Goal: Ask a question

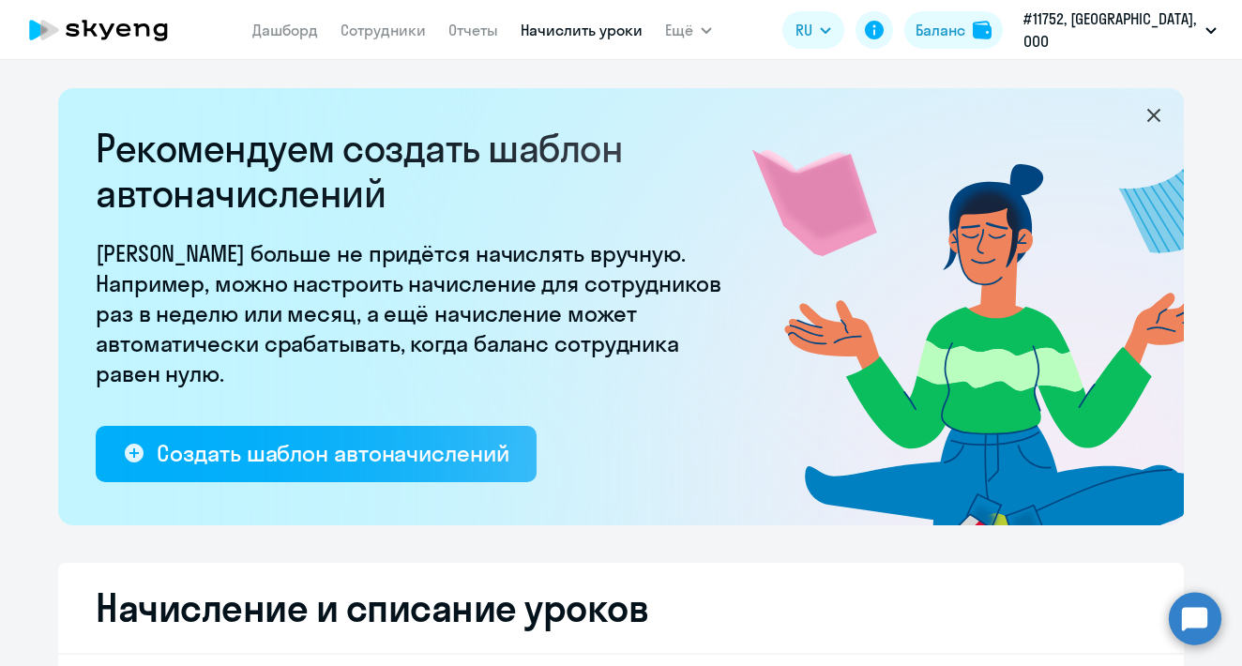
select select "10"
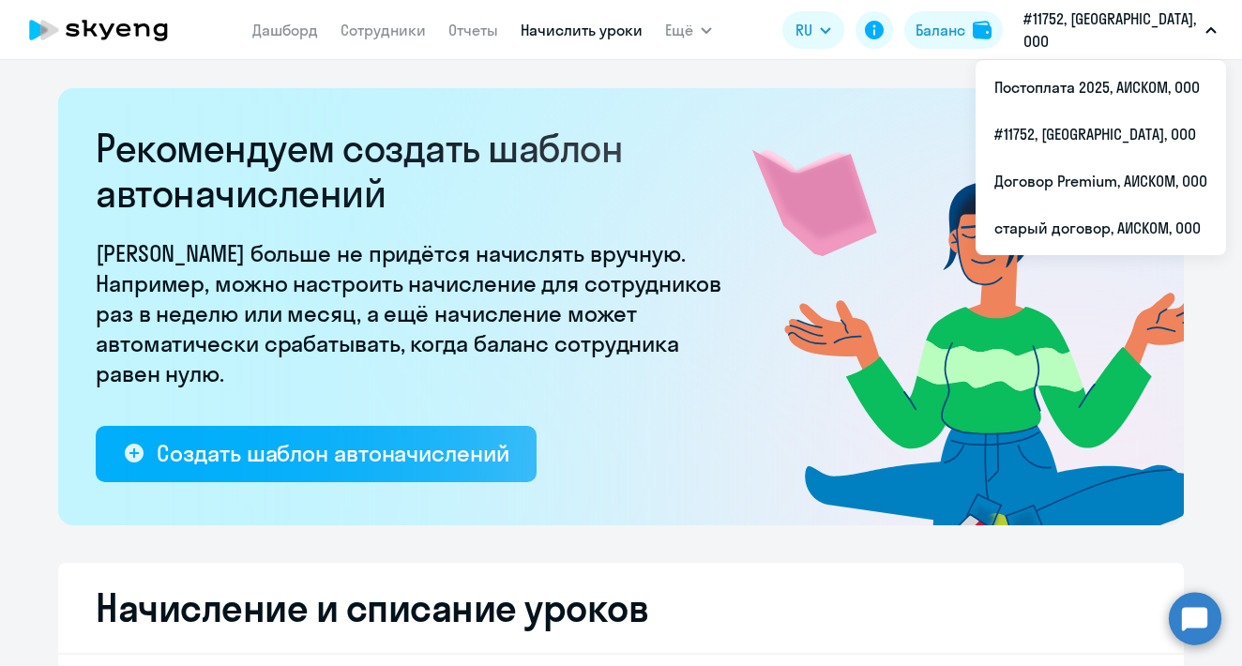
click at [1129, 30] on p "#11752, [GEOGRAPHIC_DATA], ООО" at bounding box center [1110, 30] width 174 height 45
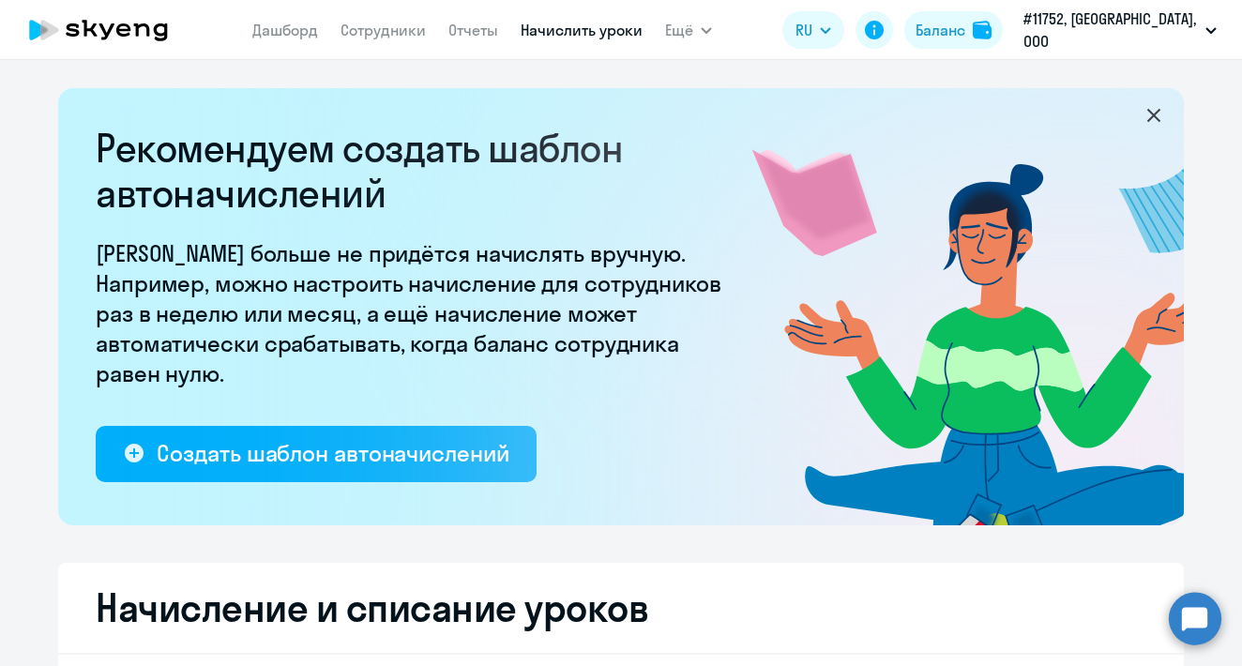
click at [1129, 30] on p "#11752, [GEOGRAPHIC_DATA], ООО" at bounding box center [1110, 30] width 174 height 45
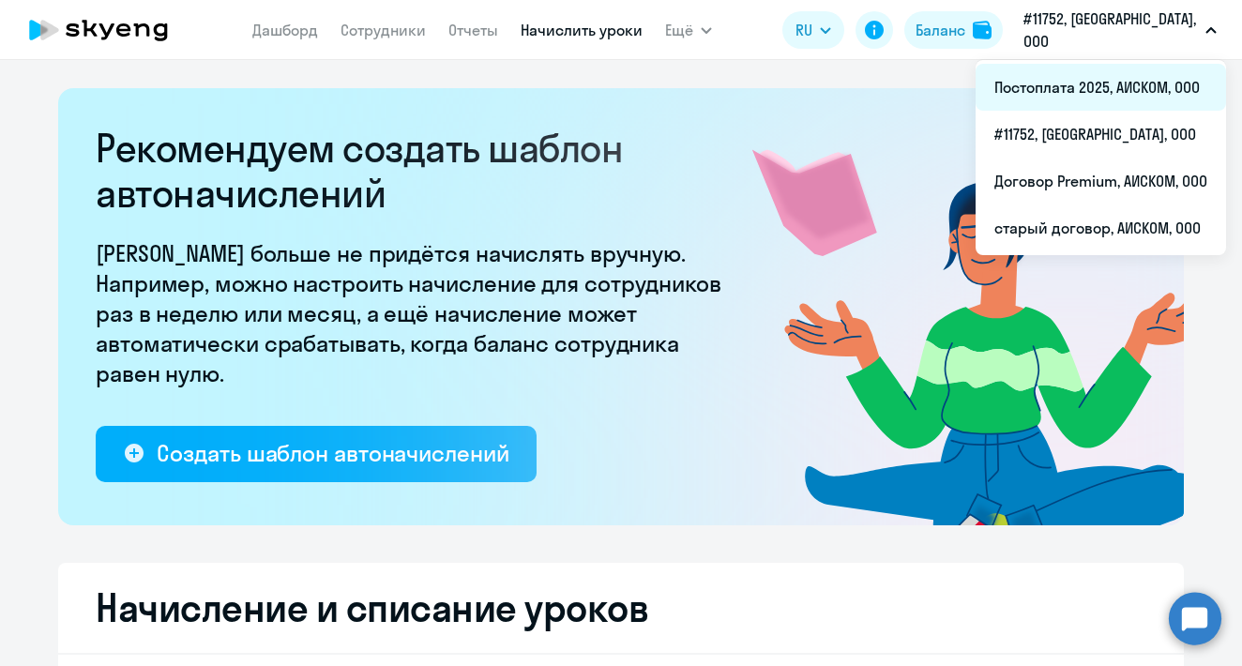
click at [1128, 96] on li "Постоплата 2025, АИСКОМ, ООО" at bounding box center [1100, 87] width 250 height 47
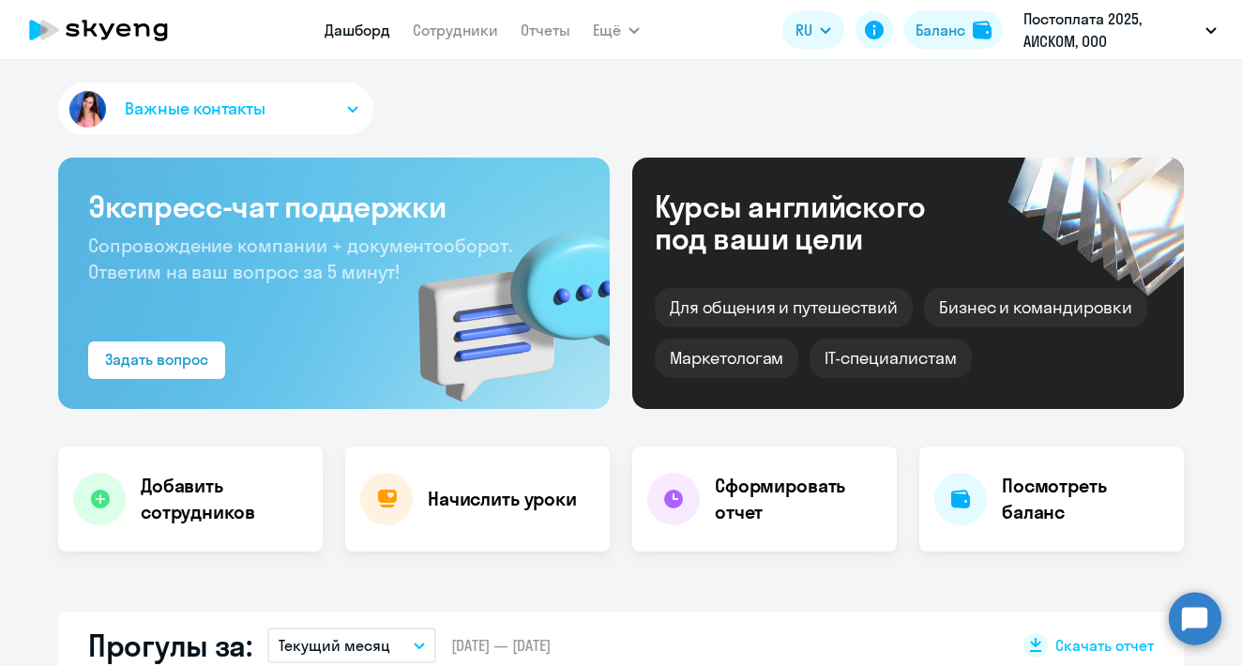
select select "30"
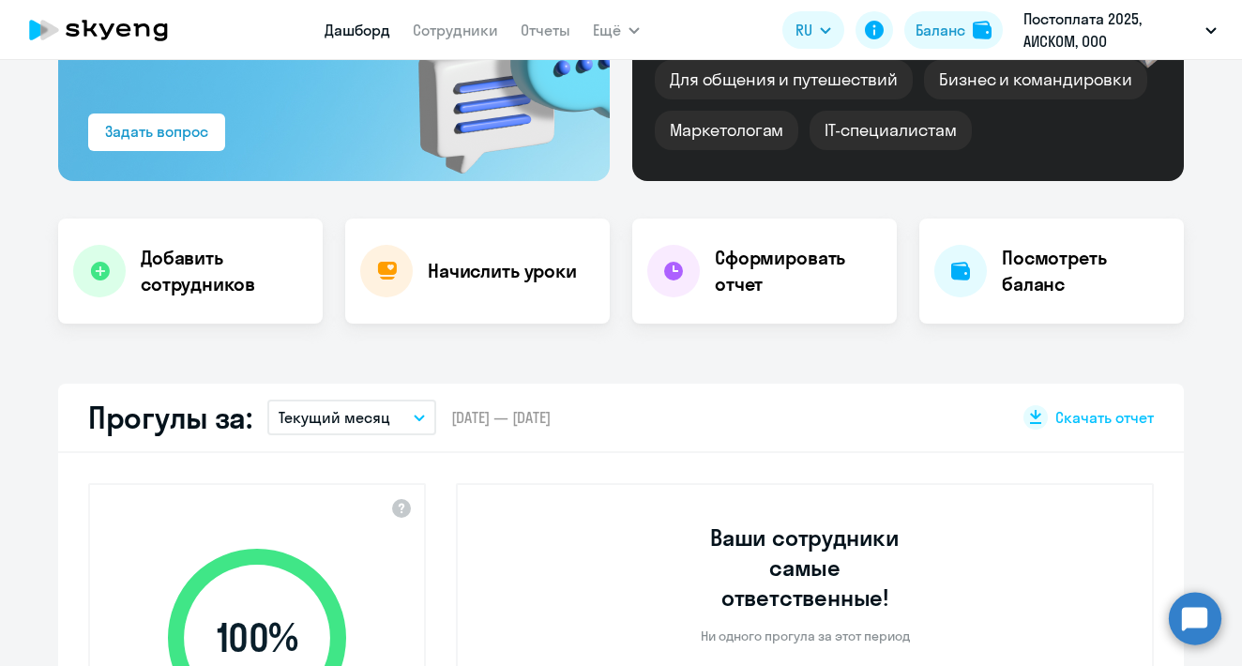
scroll to position [95, 0]
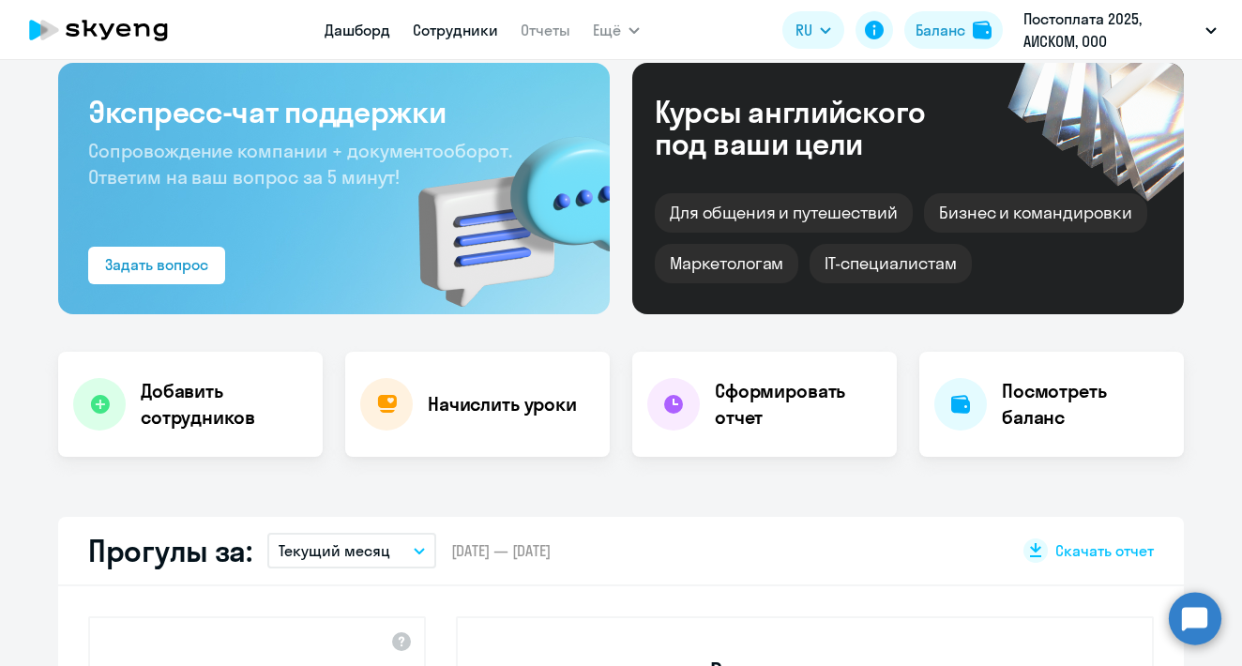
click at [432, 29] on link "Сотрудники" at bounding box center [455, 30] width 85 height 19
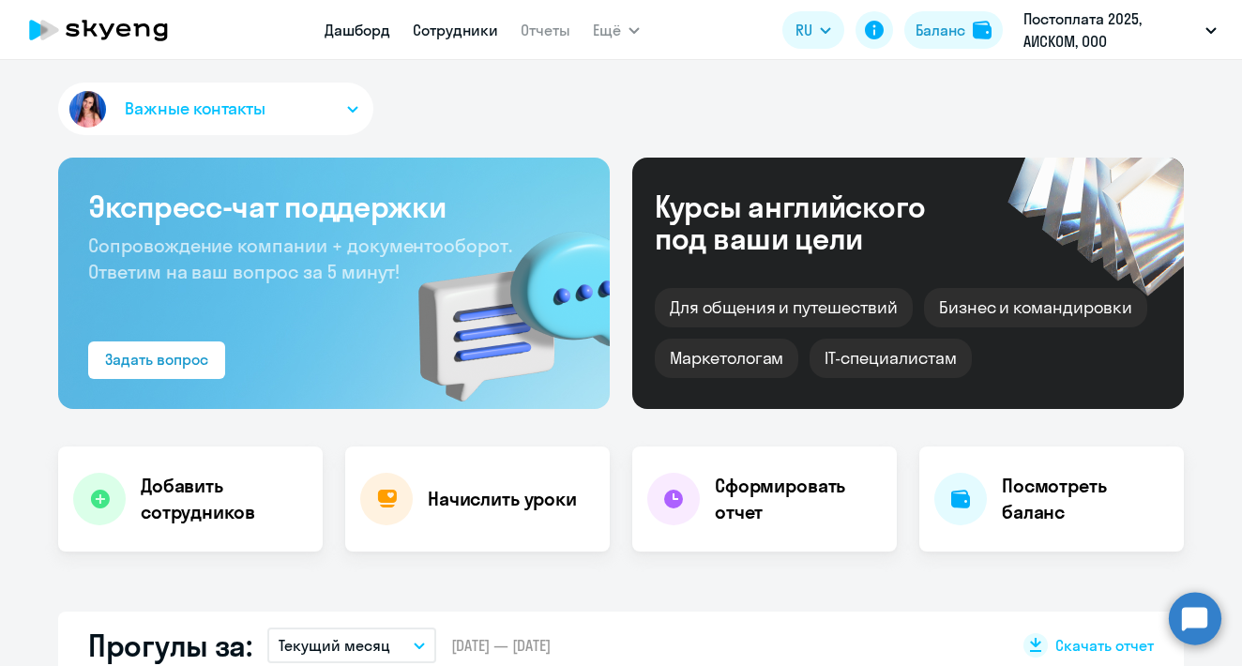
select select "30"
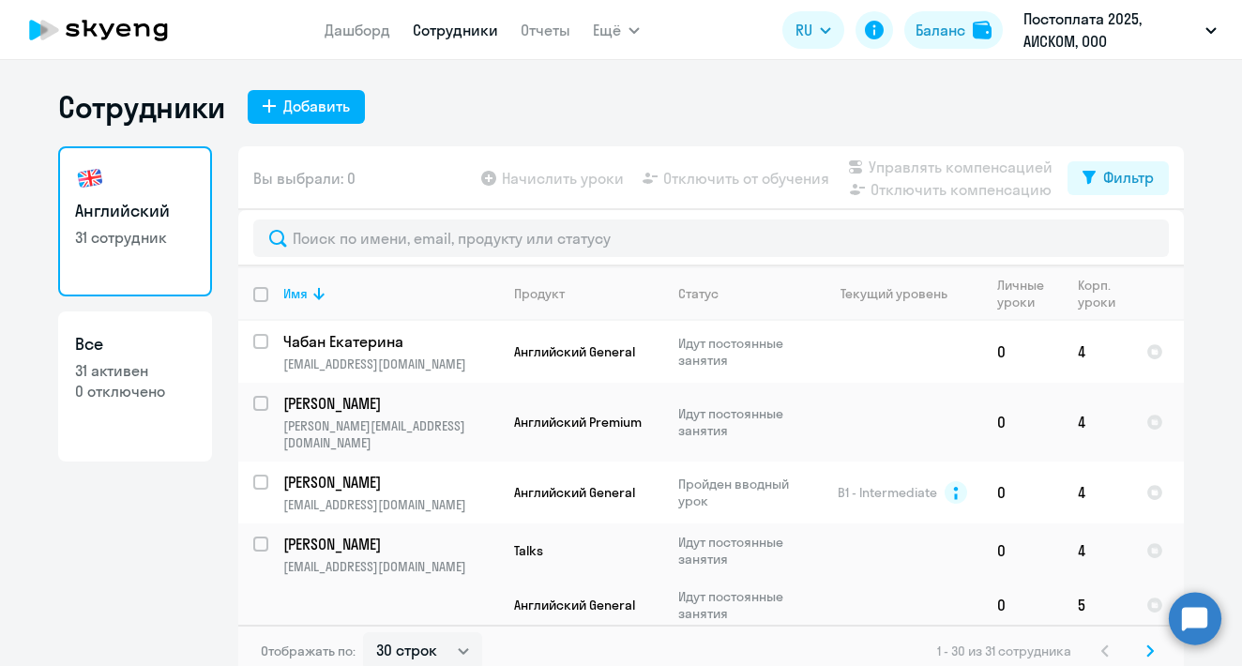
click at [1183, 613] on circle at bounding box center [1194, 618] width 53 height 53
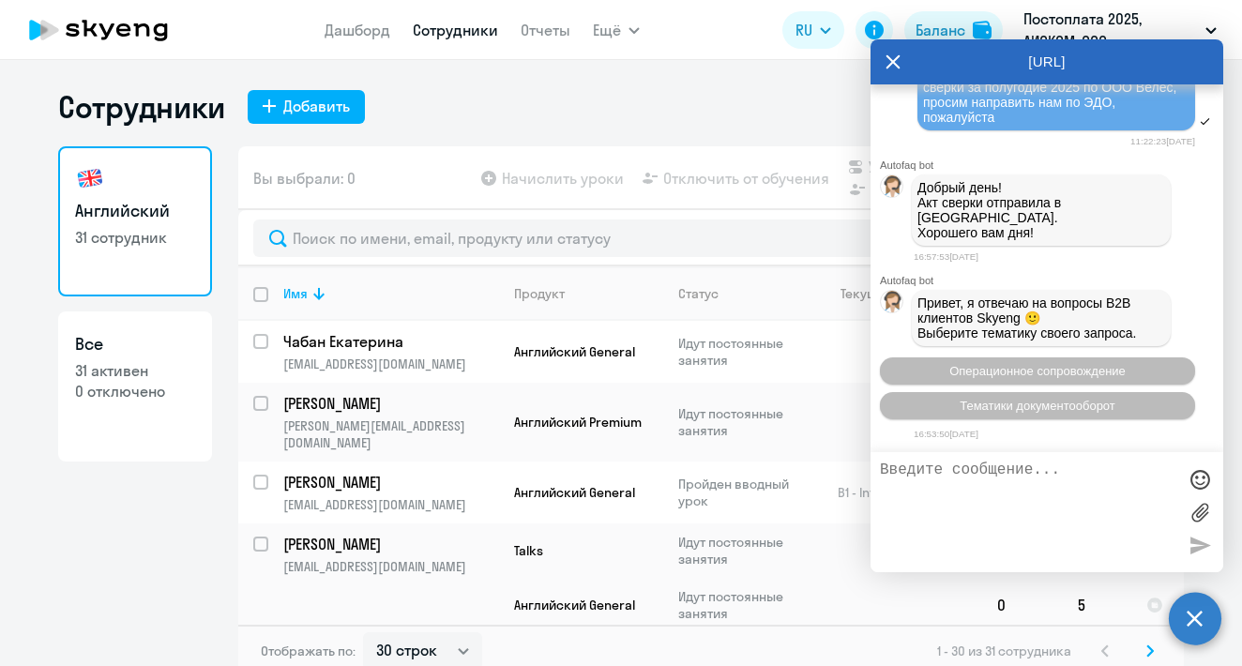
click at [967, 453] on div at bounding box center [1046, 512] width 353 height 120
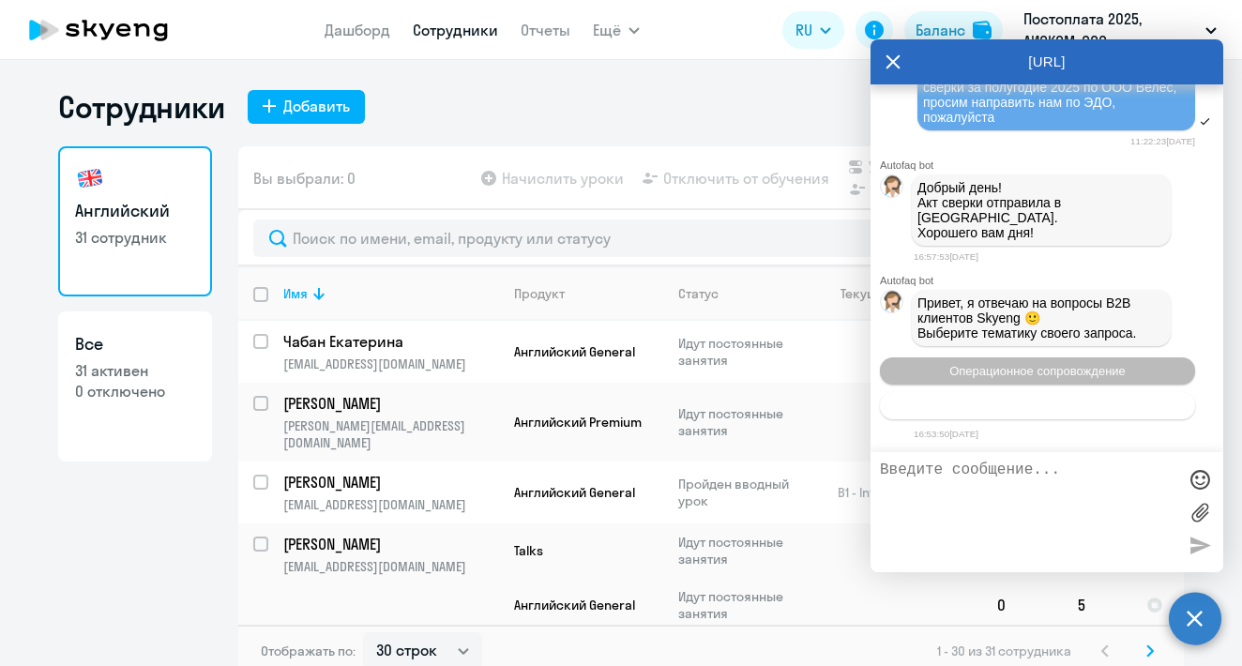
click at [1047, 402] on span "Тематики документооборот" at bounding box center [1037, 406] width 156 height 14
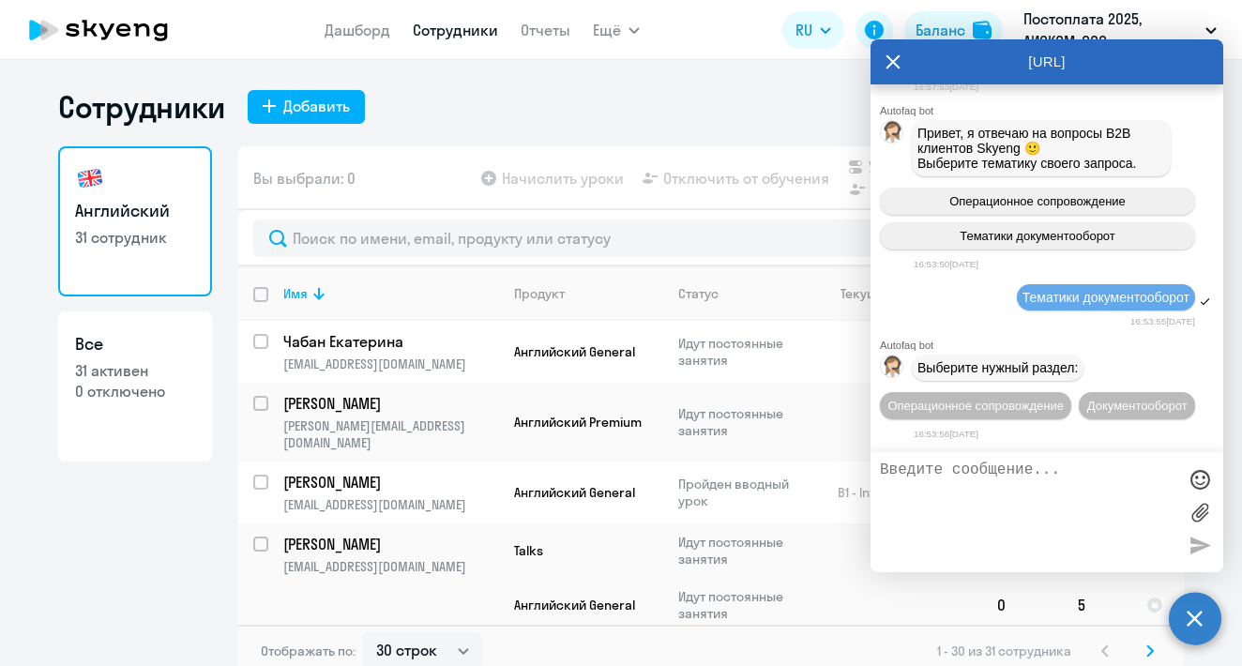
scroll to position [29065, 0]
click at [1087, 404] on span "Документооборот" at bounding box center [1137, 406] width 100 height 14
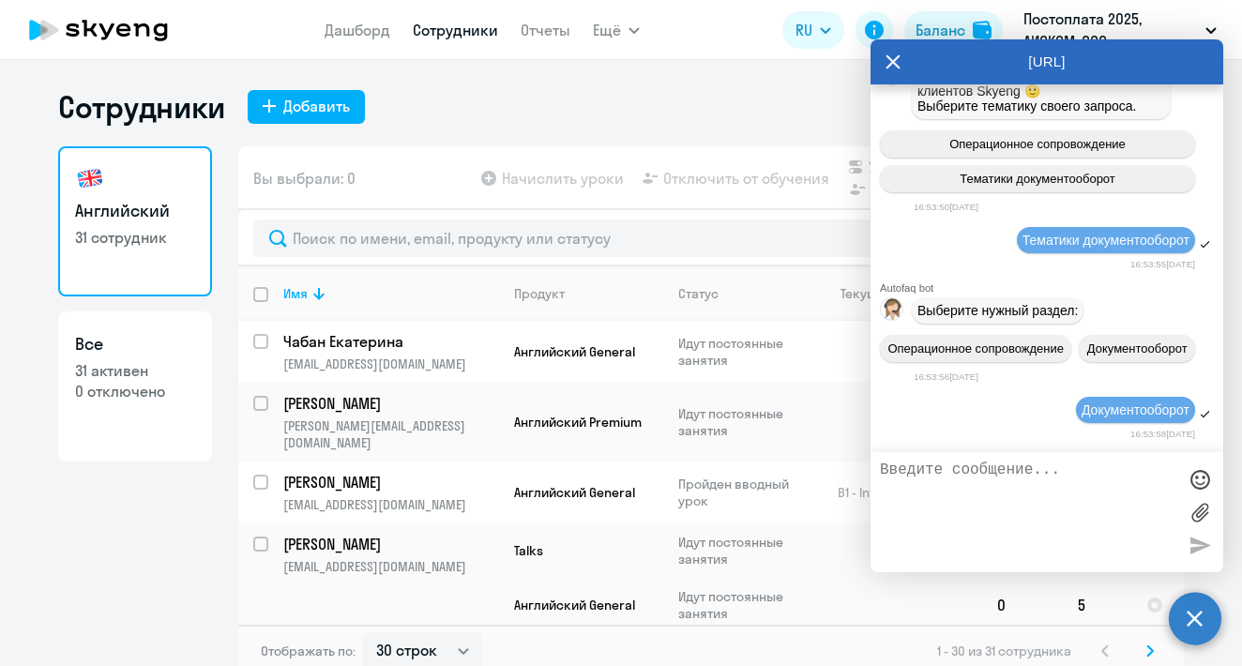
scroll to position [29374, 0]
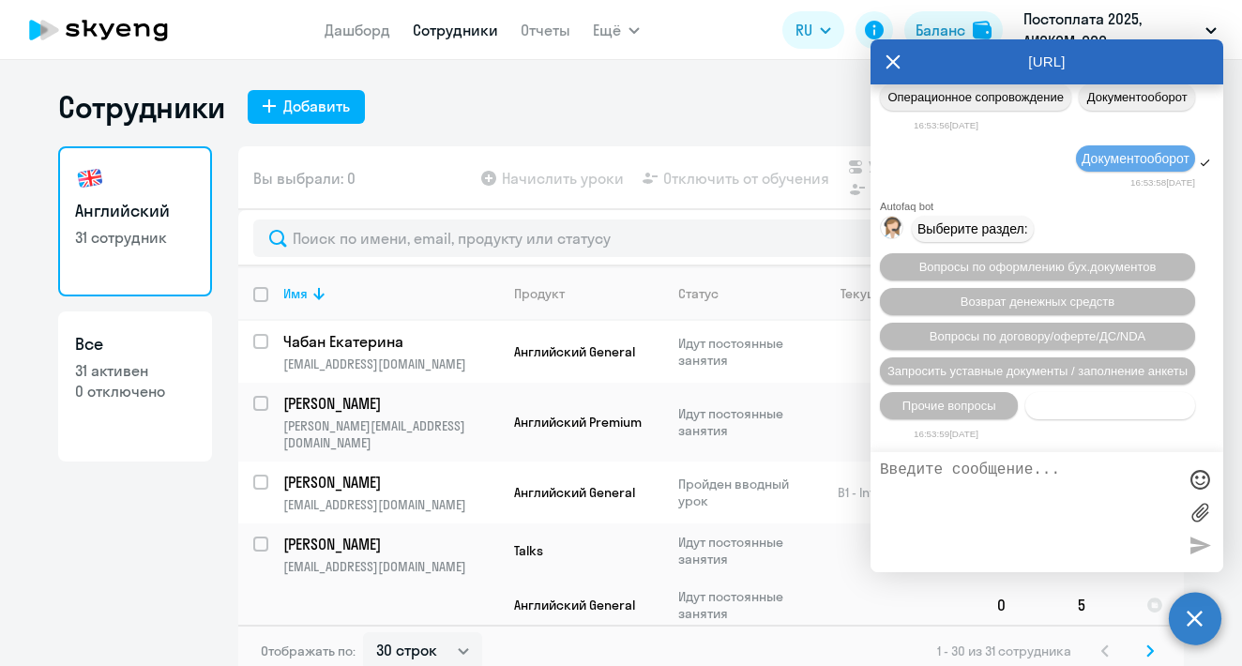
click at [1062, 409] on span "Нет нужной категории" at bounding box center [1109, 406] width 125 height 14
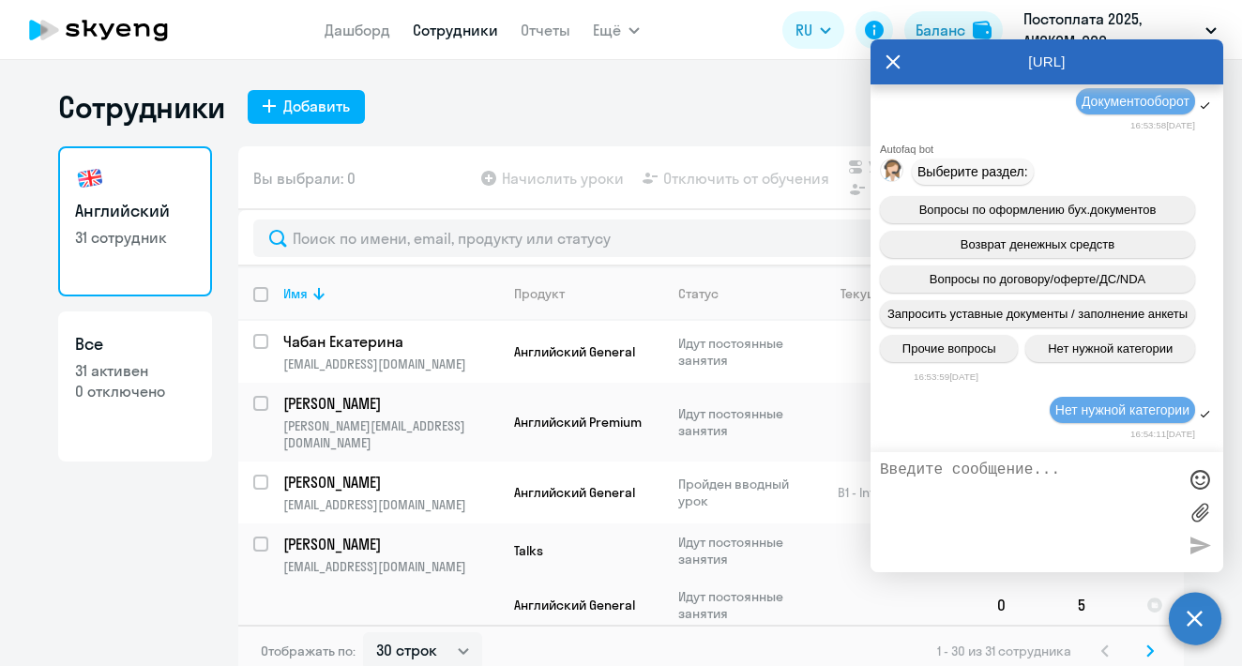
scroll to position [29432, 0]
click at [1033, 468] on textarea at bounding box center [1028, 511] width 296 height 101
click at [1038, 488] on textarea at bounding box center [1028, 511] width 296 height 101
paste textarea "деньги на расчетный счет им зачисляются день в день или на следующий? Они присл…"
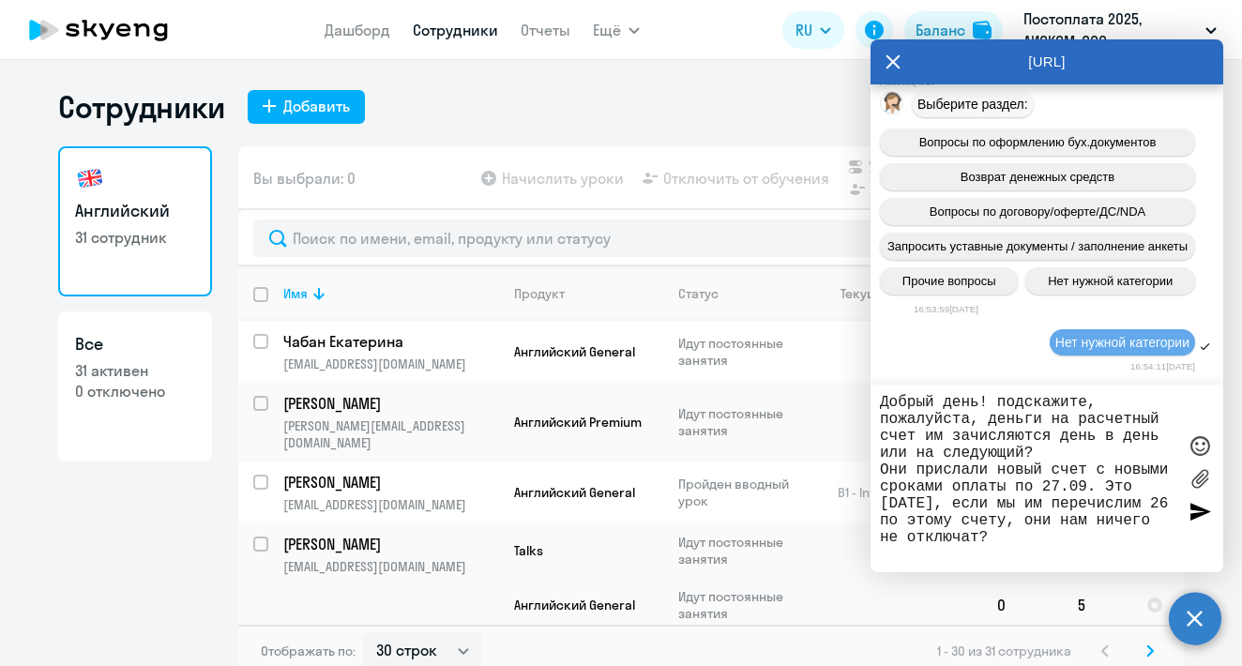
click at [1002, 402] on textarea "Добрый день! подскажите, пожалуйста, деньги на расчетный счет им зачисляются де…" at bounding box center [1028, 478] width 296 height 169
click at [999, 400] on textarea "Добрый день! подскажите, пожалуйста, деньги на расчетный счет им зачисляются де…" at bounding box center [1028, 478] width 296 height 169
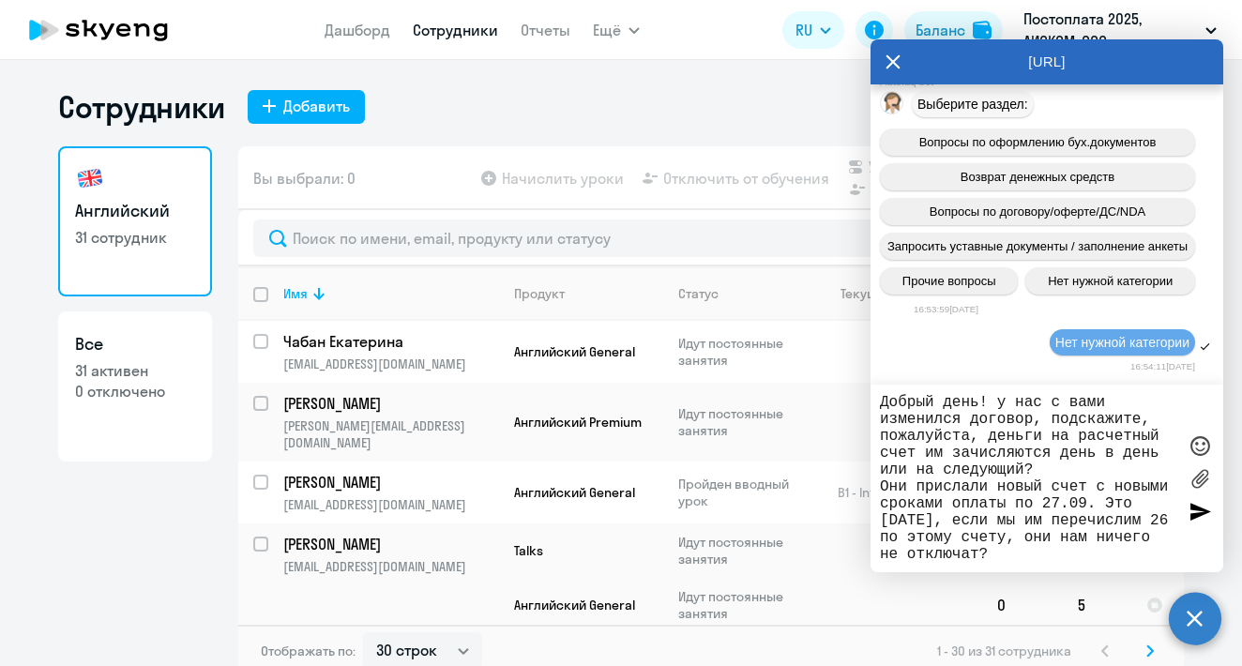
drag, startPoint x: 886, startPoint y: 488, endPoint x: 1052, endPoint y: 512, distance: 167.8
click at [1052, 512] on textarea "Добрый день! у нас с вами изменился договор, подскажите, пожалуйста, деньги на …" at bounding box center [1028, 478] width 296 height 169
click at [938, 497] on textarea "Добрый день! у нас с вами изменился договор, подскажите, пожалуйста, деньги на …" at bounding box center [1028, 478] width 296 height 169
click at [1051, 417] on textarea "Добрый день! у нас с вами изменился договор, подскажите, пожалуйста, деньги на …" at bounding box center [1028, 478] width 296 height 169
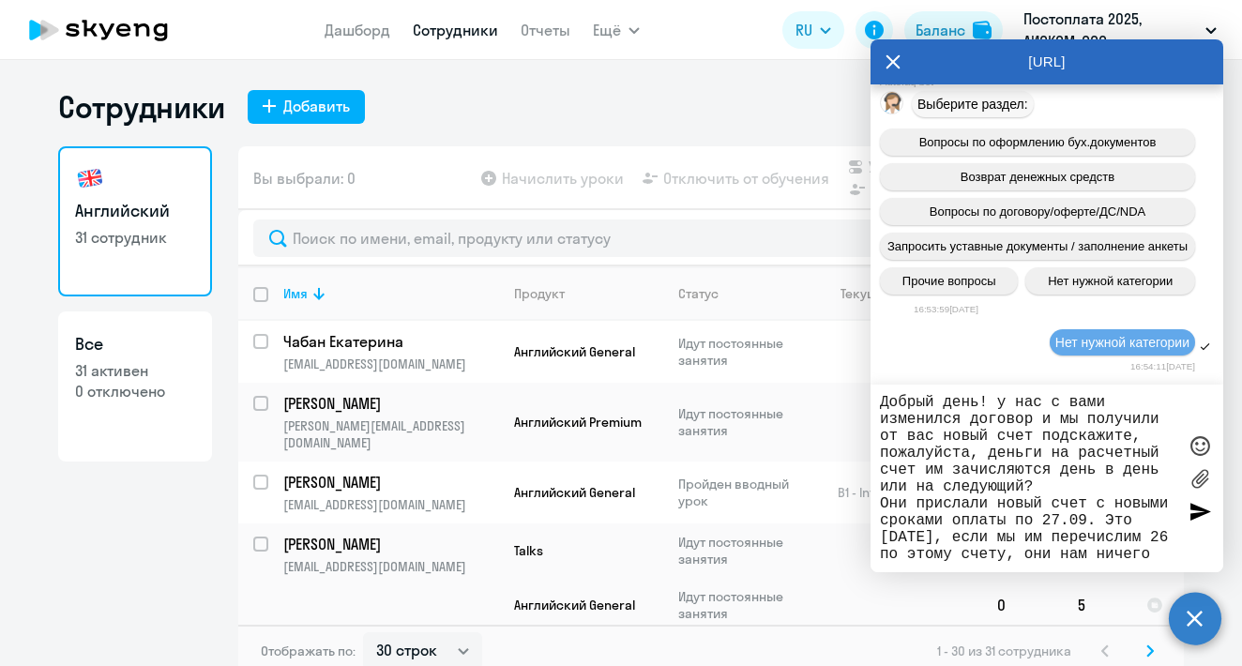
drag, startPoint x: 1098, startPoint y: 507, endPoint x: 1098, endPoint y: 520, distance: 12.2
click at [1098, 520] on textarea "Добрый день! у нас с вами изменился договор и мы получили от вас новый счет под…" at bounding box center [1028, 478] width 296 height 169
click at [1039, 440] on textarea "Добрый день! у нас с вами изменился договор и мы получили от вас новый счет под…" at bounding box center [1028, 478] width 296 height 169
paste textarea "с новыми сроками оплаты по 27.09."
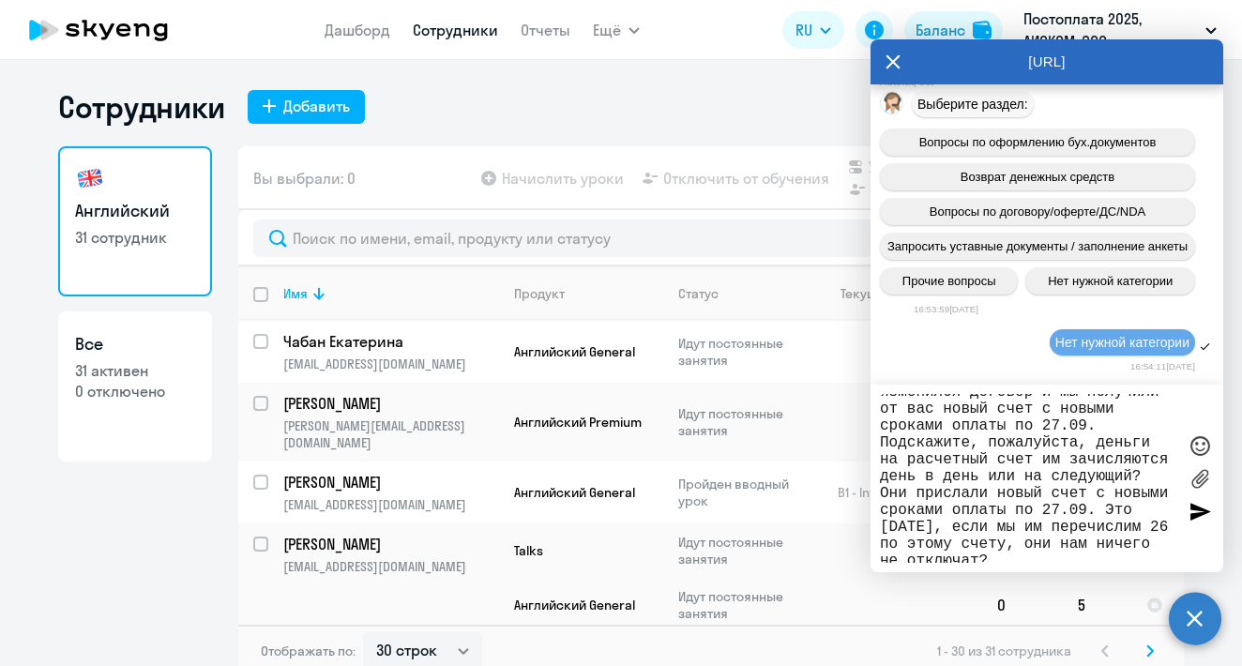
scroll to position [29, 0]
click at [1055, 460] on textarea "Добрый день! у нас с вами изменился договор и мы получили от вас новый счет с н…" at bounding box center [1028, 478] width 296 height 169
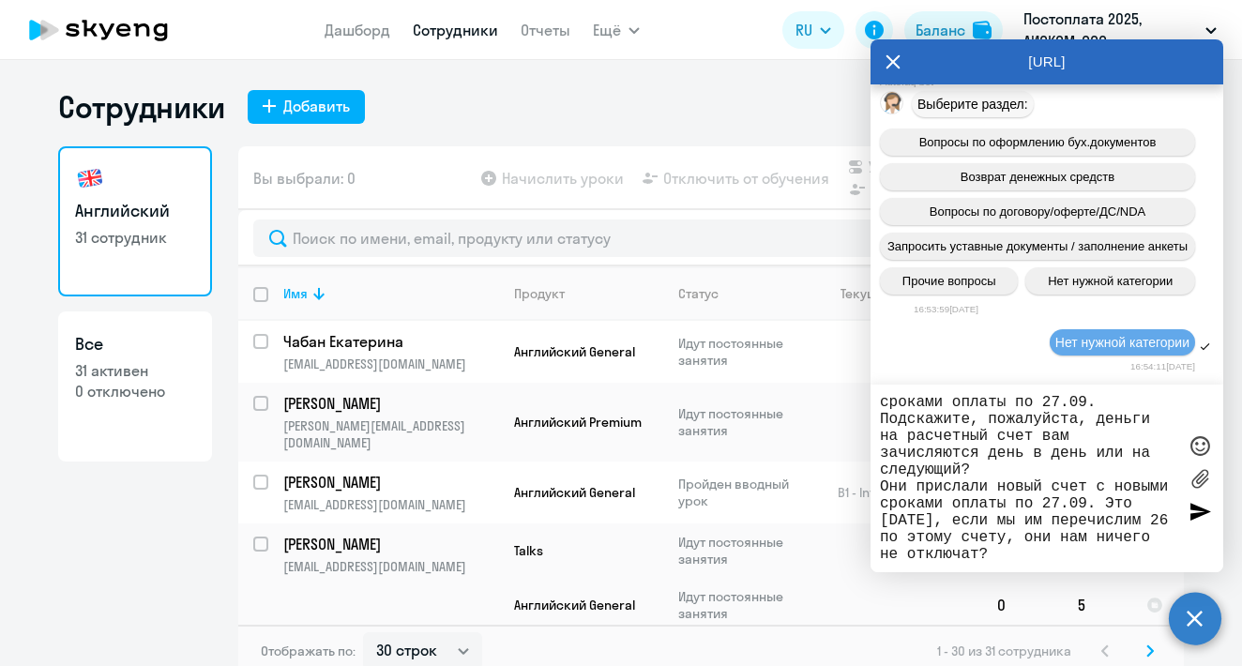
scroll to position [68, 0]
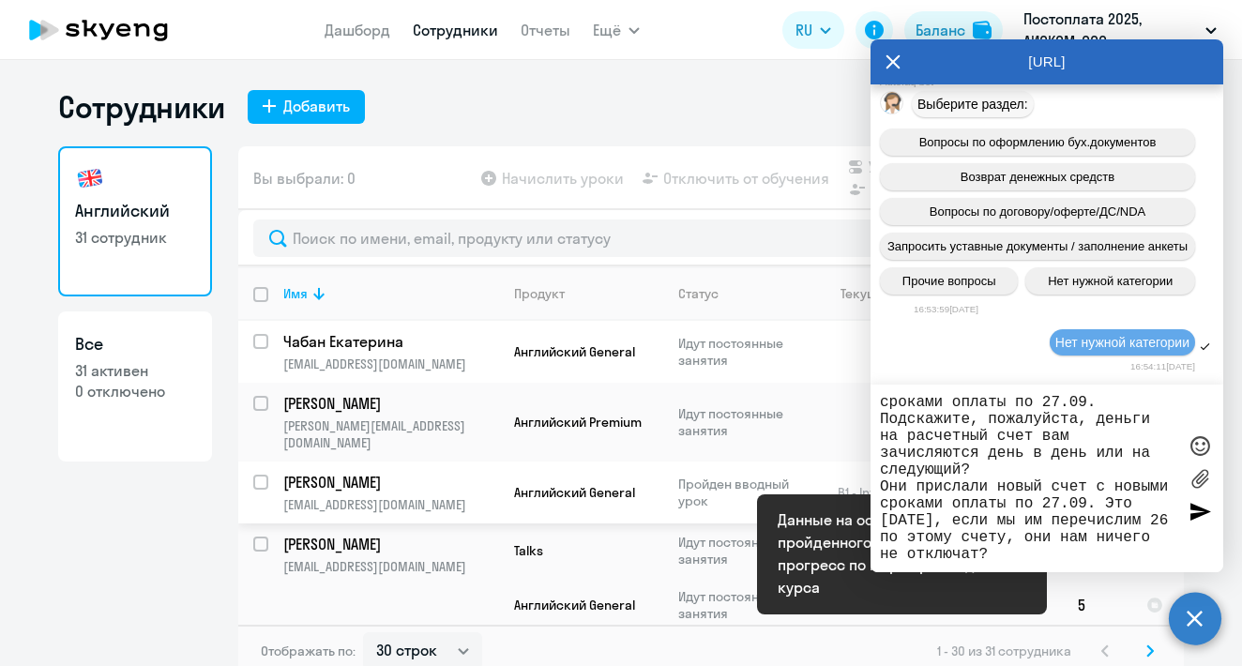
drag, startPoint x: 1002, startPoint y: 474, endPoint x: 867, endPoint y: 472, distance: 135.1
click at [867, 472] on body "Дашборд Сотрудники Отчеты Ещё Дашборд Сотрудники Отчеты Начислить уроки Докумен…" at bounding box center [621, 333] width 1242 height 666
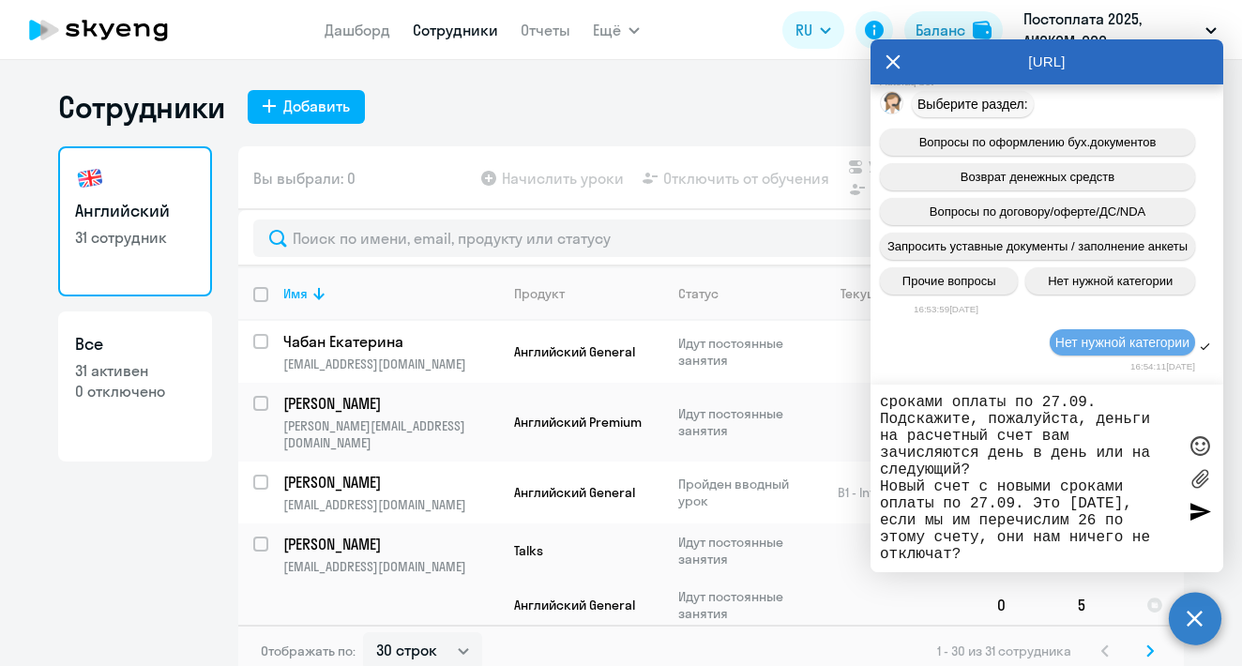
click at [1016, 524] on textarea "Добрый день! у нас с вами изменился договор и мы получили от вас новый счет с н…" at bounding box center [1028, 478] width 296 height 169
click at [1104, 510] on textarea "Добрый день! у нас с вами изменился договор и мы получили от вас новый счет с н…" at bounding box center [1028, 478] width 296 height 169
drag, startPoint x: 995, startPoint y: 519, endPoint x: 1022, endPoint y: 550, distance: 41.9
click at [1022, 550] on textarea "Добрый день! у нас с вами изменился договор и мы получили от вас новый счет с н…" at bounding box center [1028, 478] width 296 height 169
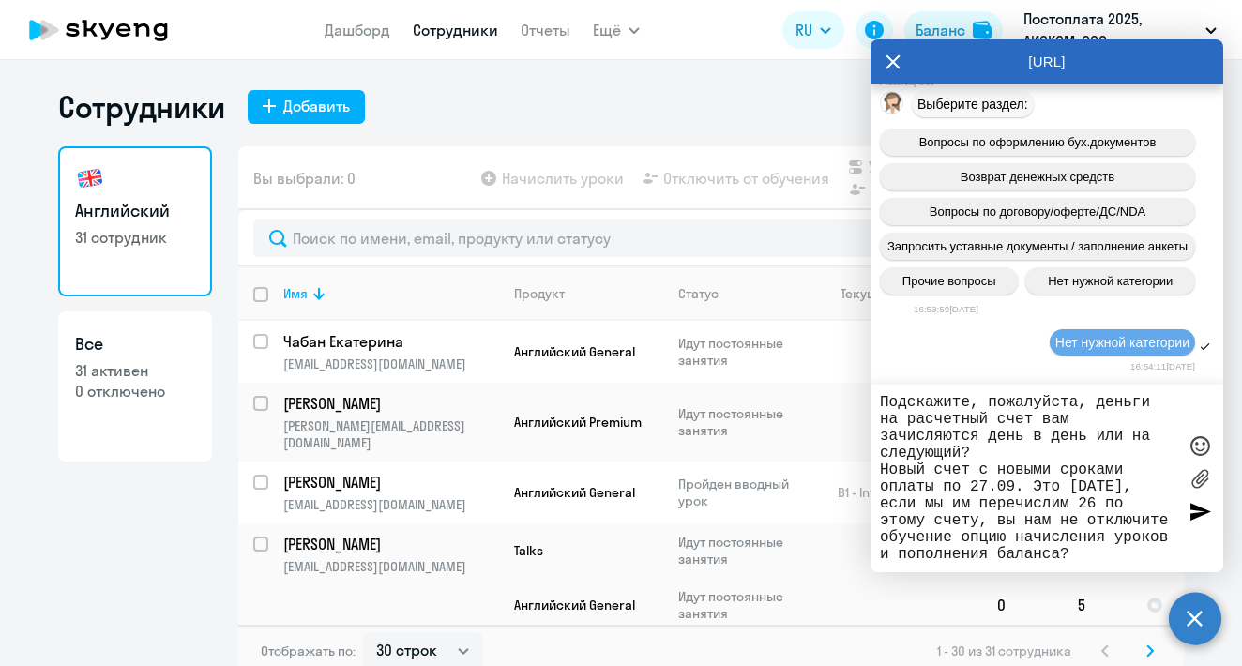
scroll to position [29499, 0]
type textarea "Добрый день! у нас с вами изменился договор и мы получили от вас новый счет с н…"
click at [1194, 508] on div at bounding box center [1199, 511] width 28 height 28
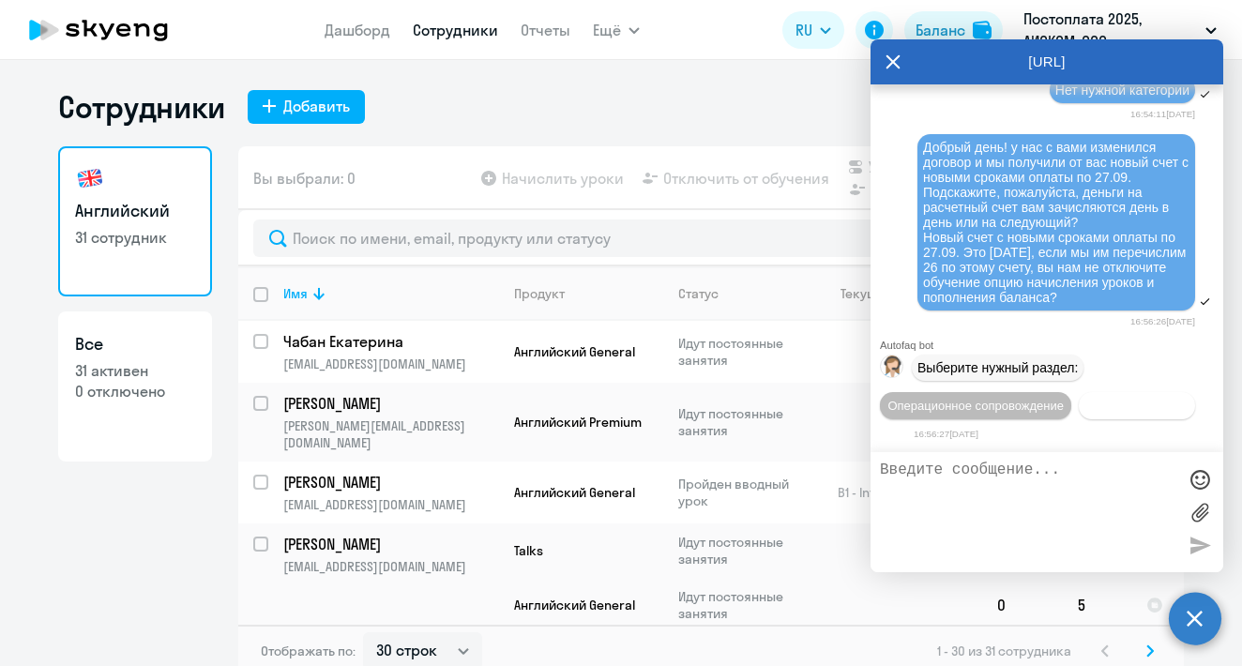
scroll to position [29786, 0]
drag, startPoint x: 1126, startPoint y: 264, endPoint x: 915, endPoint y: 99, distance: 267.3
click at [915, 132] on div "Добрый день! у нас с вами изменился договор и мы получили от вас новый счет с н…" at bounding box center [1046, 223] width 353 height 182
copy span "Добрый день! у нас с вами изменился договор и мы получили от вас новый счет с н…"
click at [1078, 411] on button "Документооборот" at bounding box center [1136, 405] width 116 height 27
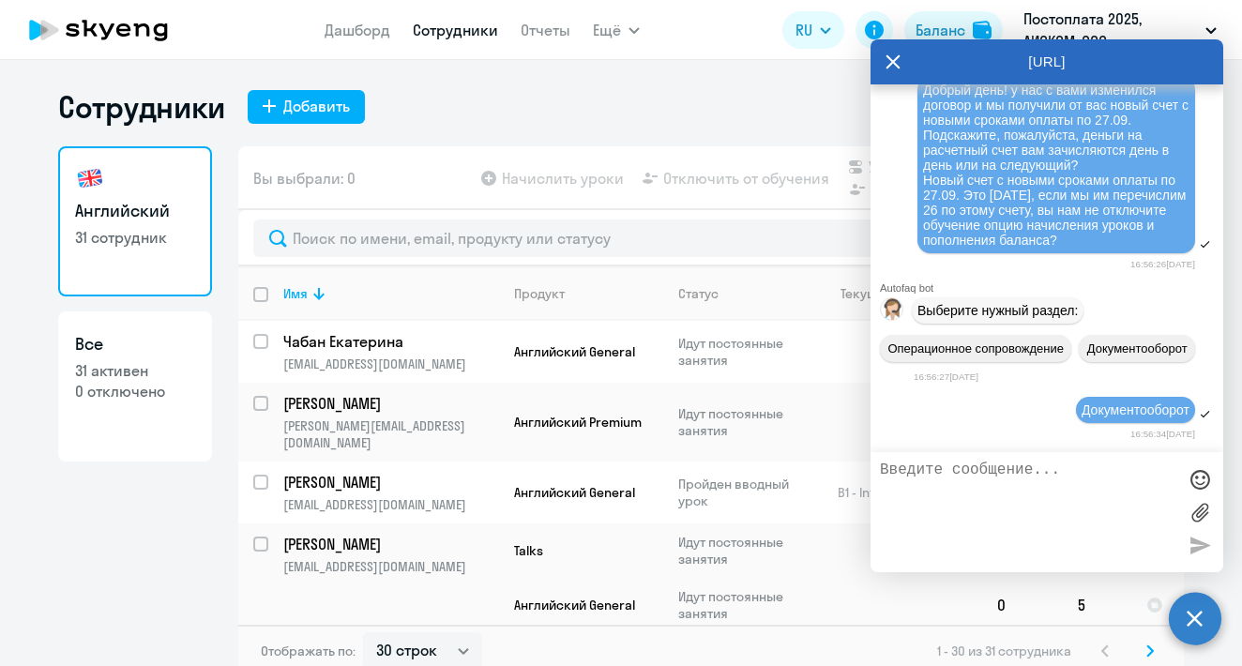
scroll to position [30096, 0]
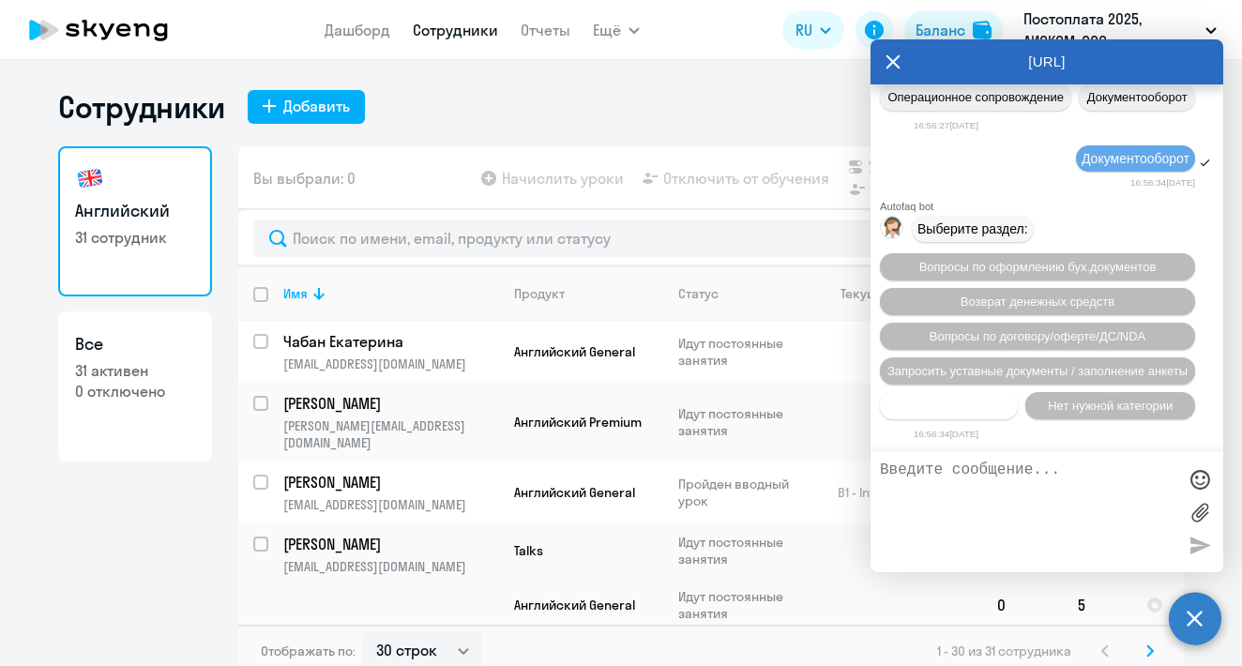
click at [966, 404] on span "Прочие вопросы" at bounding box center [949, 406] width 94 height 14
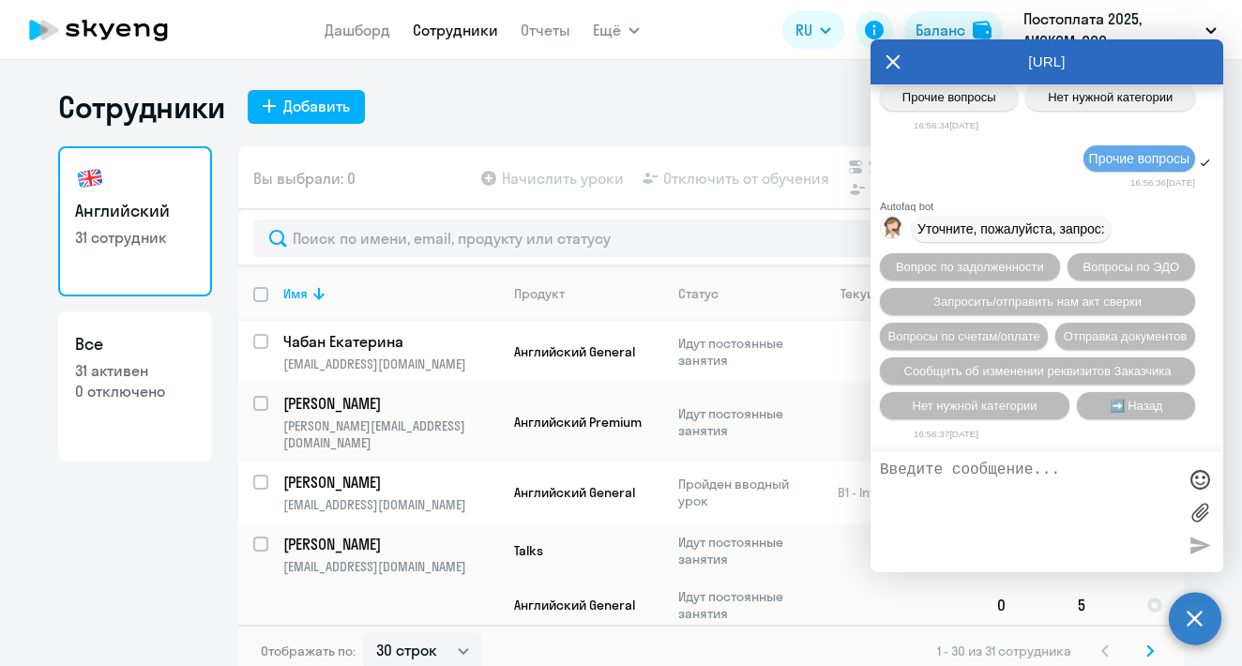
scroll to position [30441, 0]
click at [1019, 329] on span "Вопросы по счетам/оплате" at bounding box center [964, 336] width 152 height 14
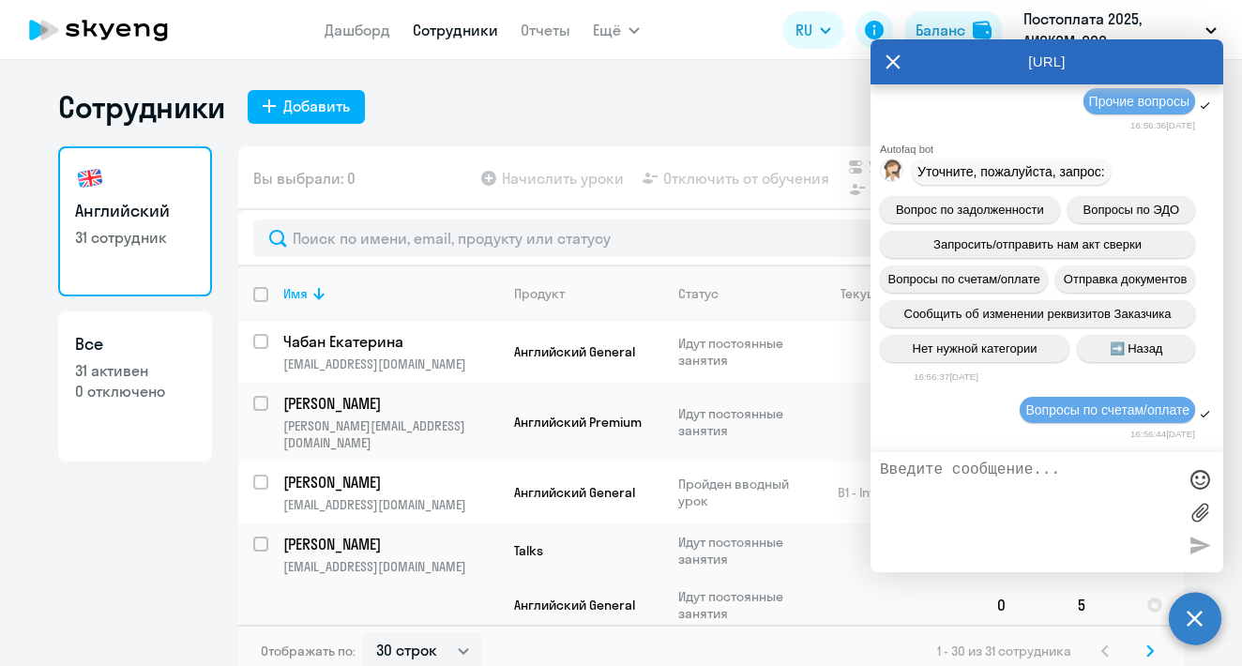
scroll to position [30674, 0]
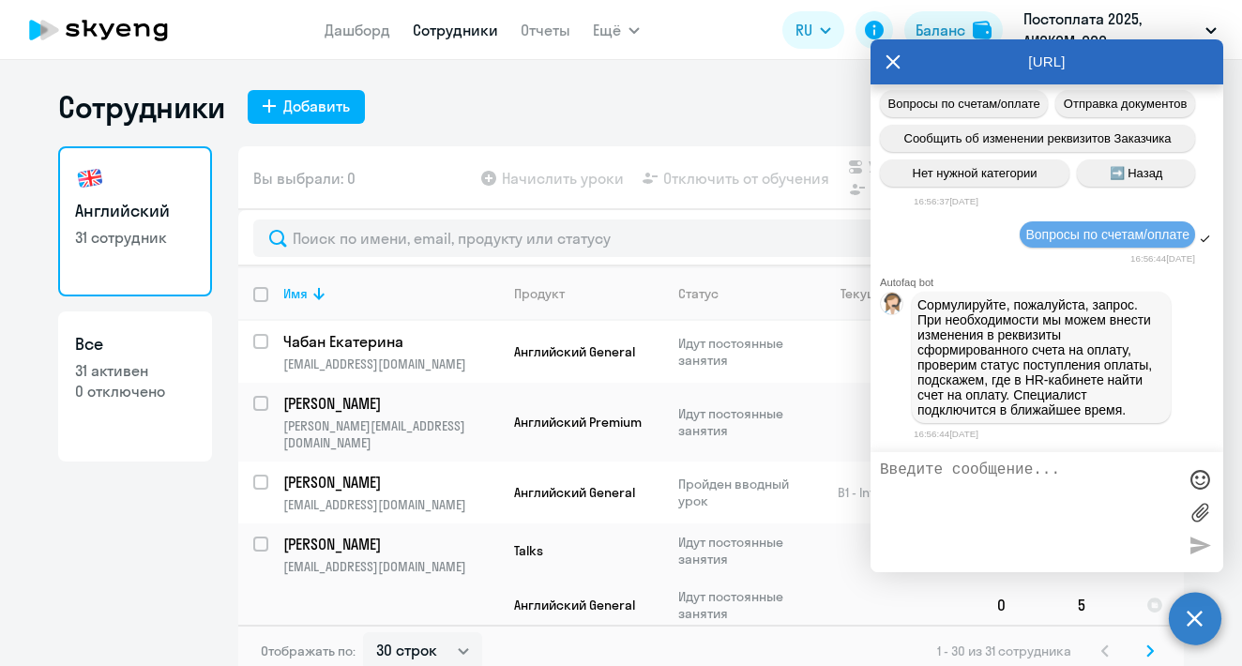
click at [1011, 485] on textarea at bounding box center [1028, 511] width 296 height 101
paste textarea "Добрый день! у нас с вами изменился договор и мы получили от вас новый счет с н…"
type textarea "Добрый день! у нас с вами изменился договор и мы получили от вас новый счет с н…"
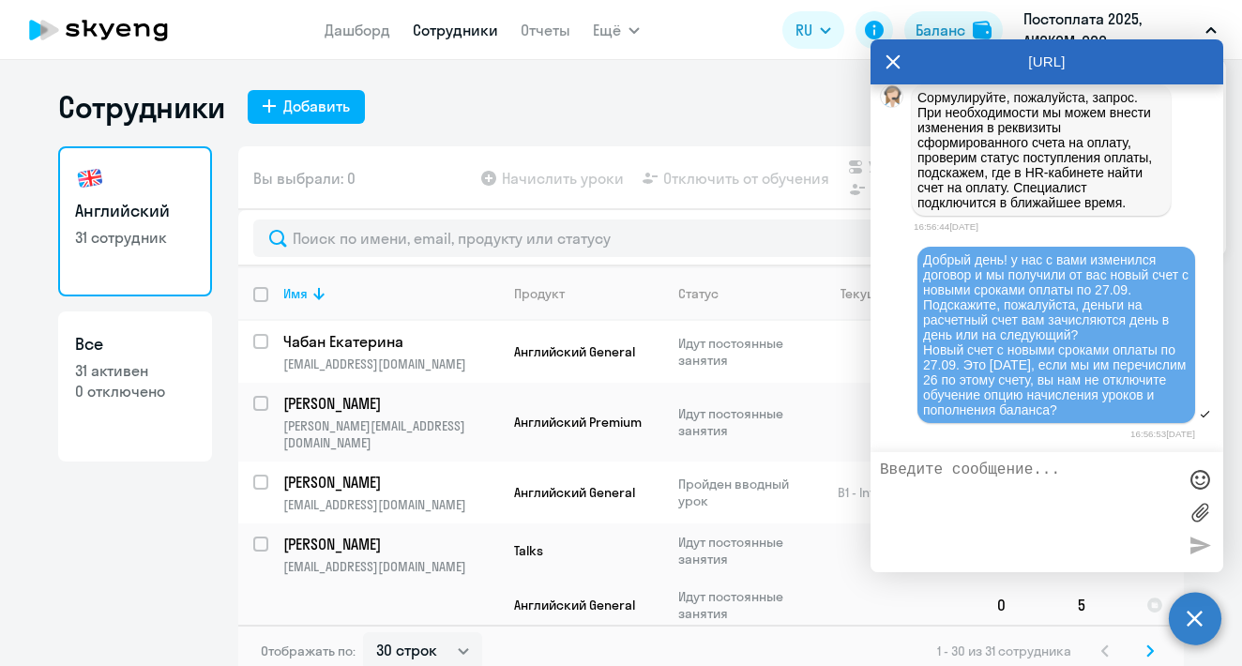
scroll to position [30881, 0]
